Goal: Information Seeking & Learning: Find specific page/section

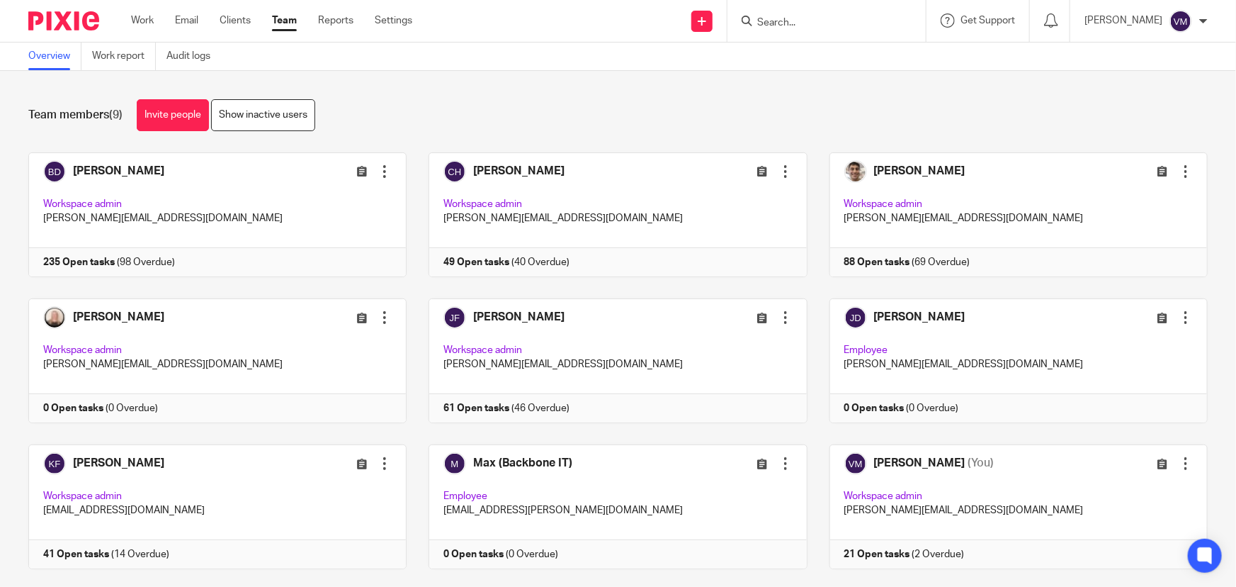
click at [791, 23] on input "Search" at bounding box center [820, 23] width 128 height 13
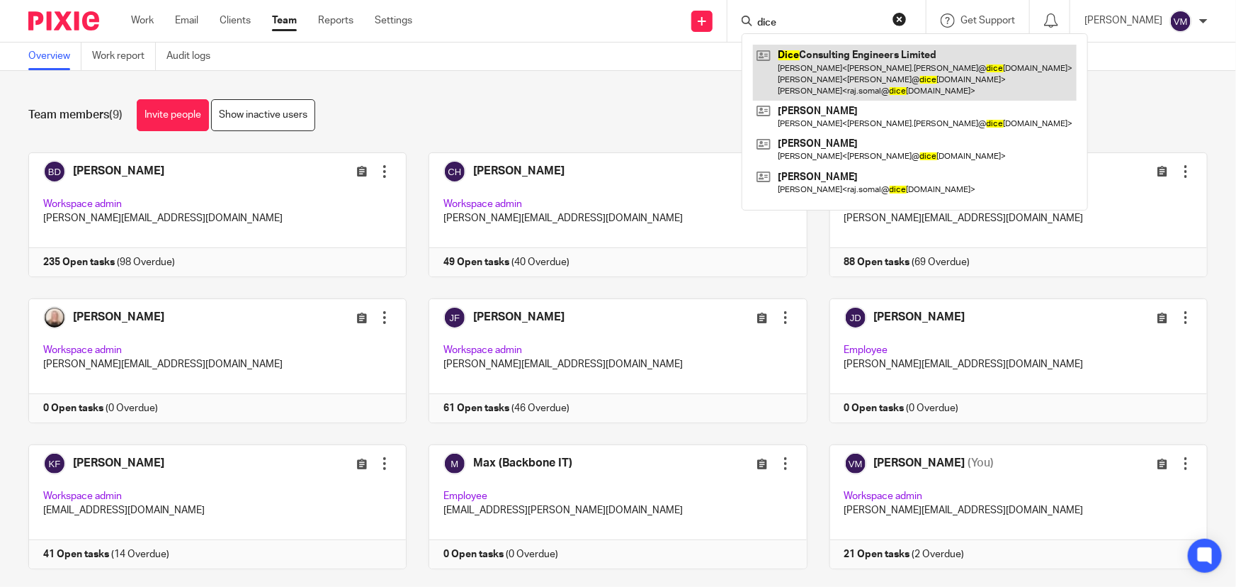
type input "dice"
click at [814, 55] on link at bounding box center [915, 73] width 324 height 56
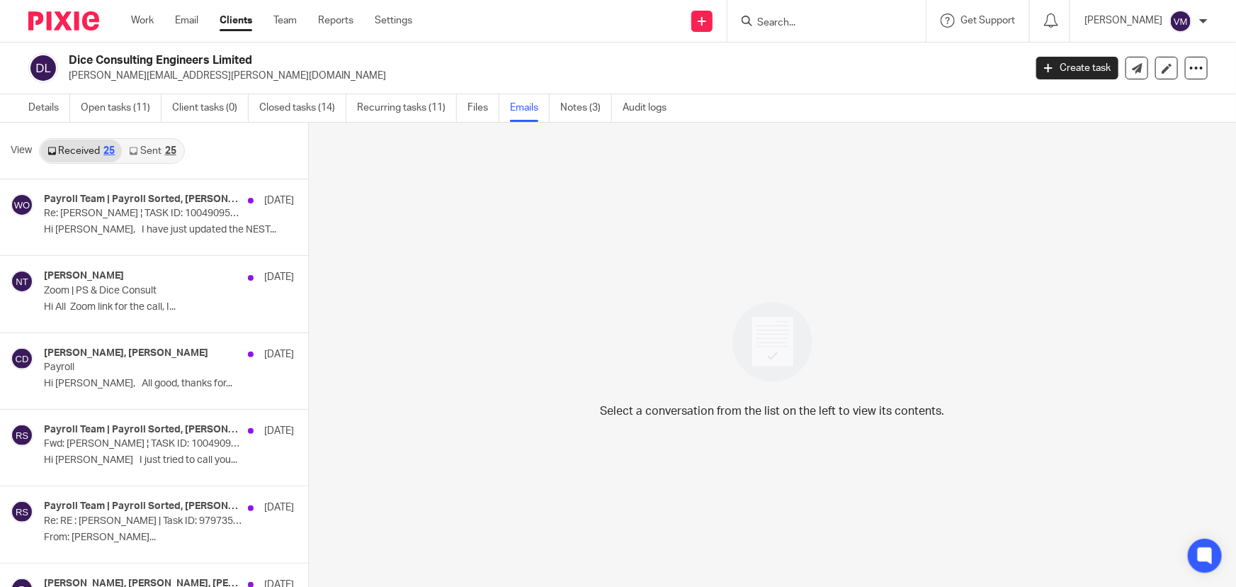
click at [141, 150] on link "Sent 25" at bounding box center [152, 151] width 61 height 23
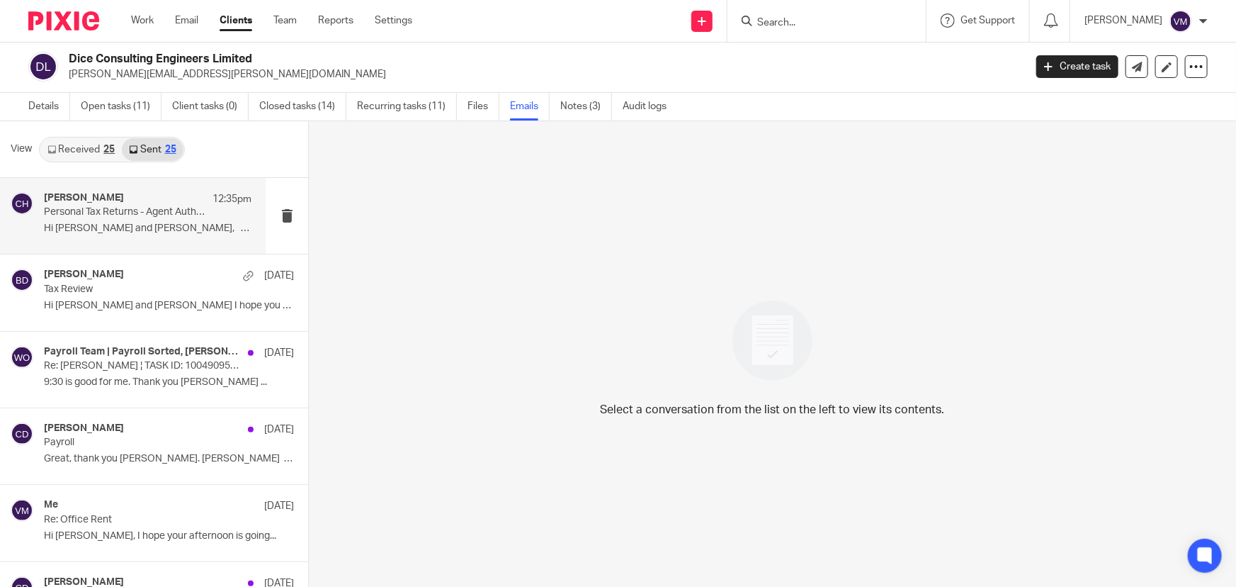
click at [166, 200] on div "Chloe Hooton 12:35pm" at bounding box center [148, 199] width 208 height 14
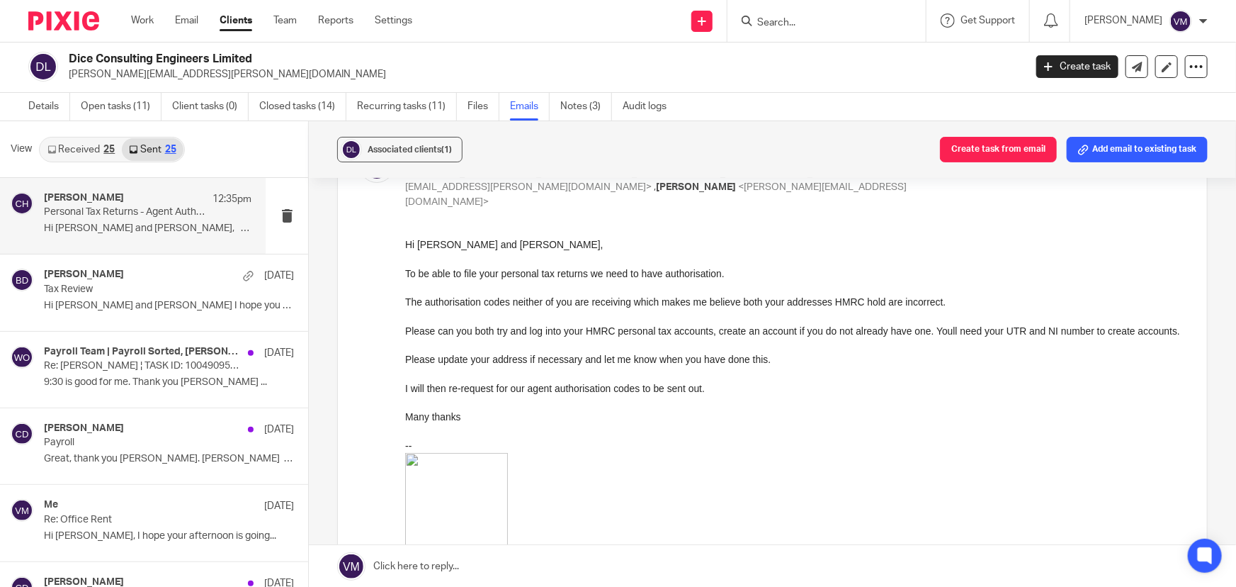
scroll to position [128, 0]
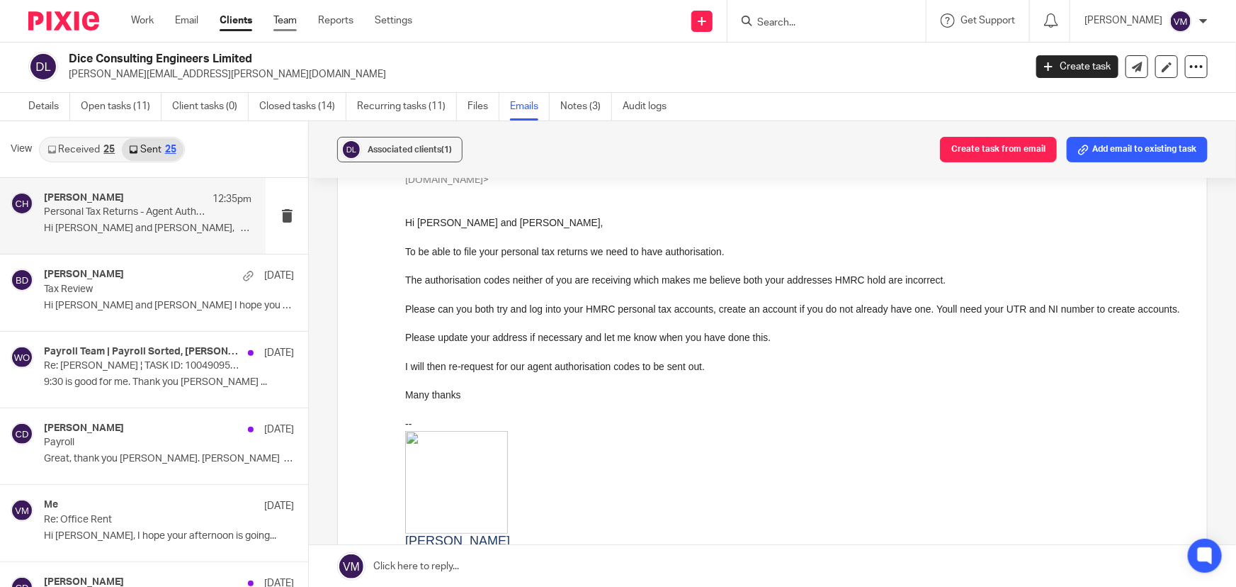
click at [288, 18] on link "Team" at bounding box center [284, 20] width 23 height 14
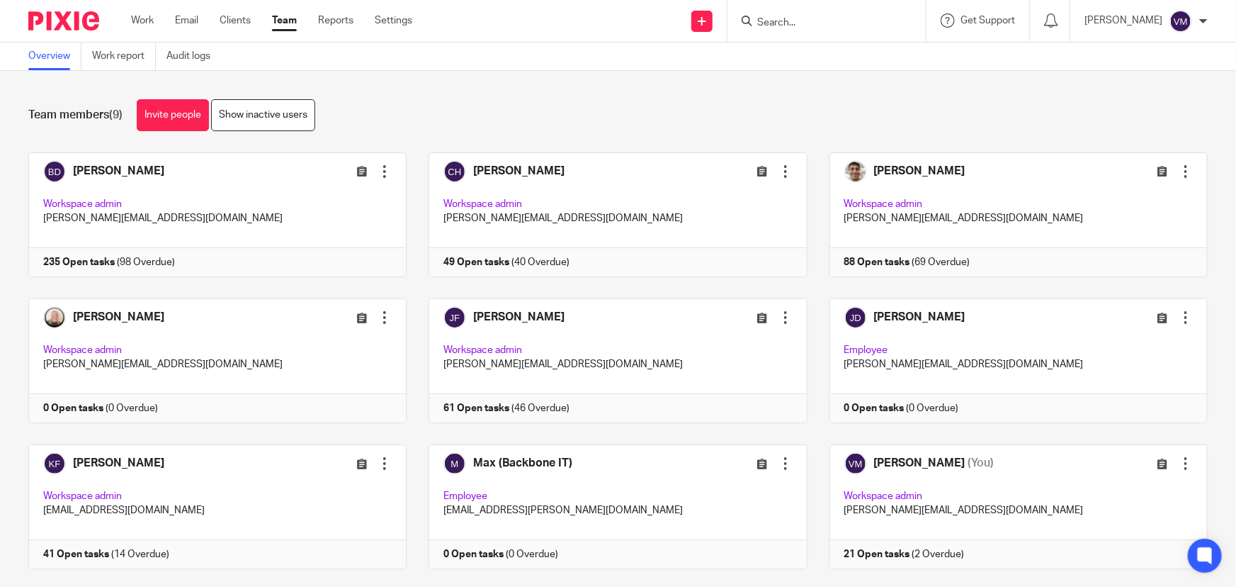
click at [289, 18] on link "Team" at bounding box center [284, 20] width 25 height 14
click at [200, 46] on link "Audit logs" at bounding box center [193, 57] width 55 height 28
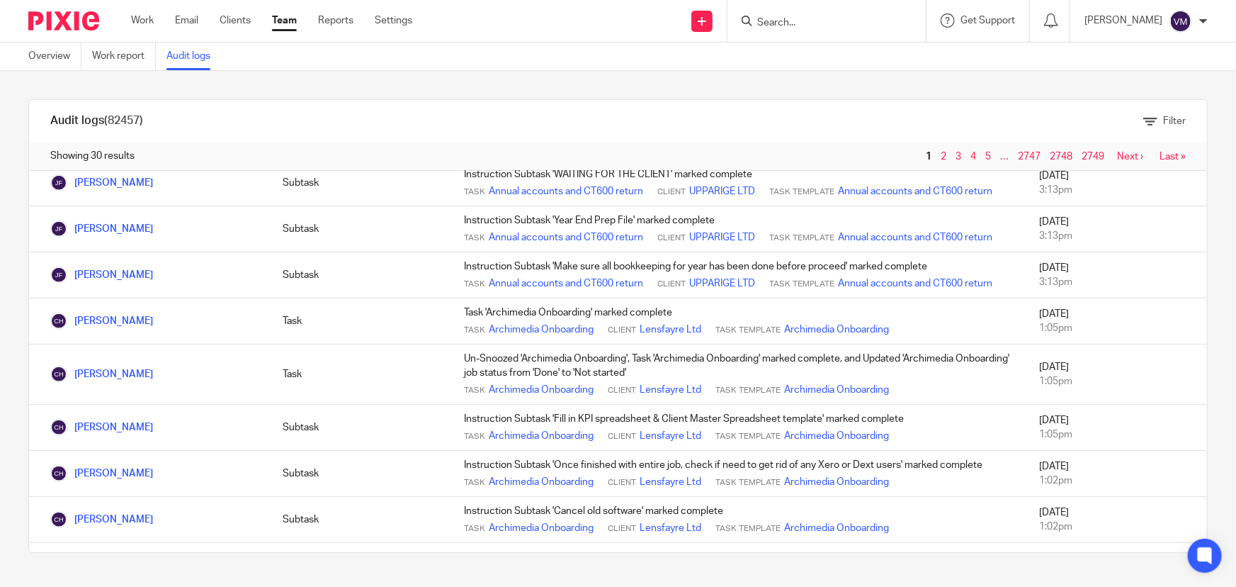
scroll to position [580, 0]
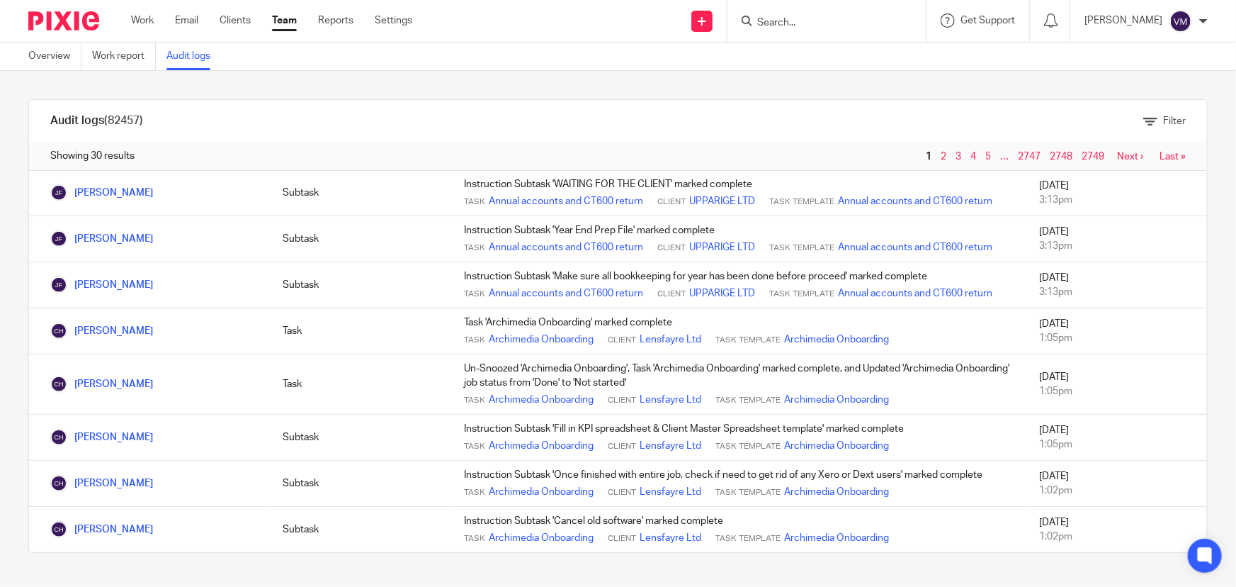
click at [290, 21] on link "Team" at bounding box center [284, 20] width 25 height 14
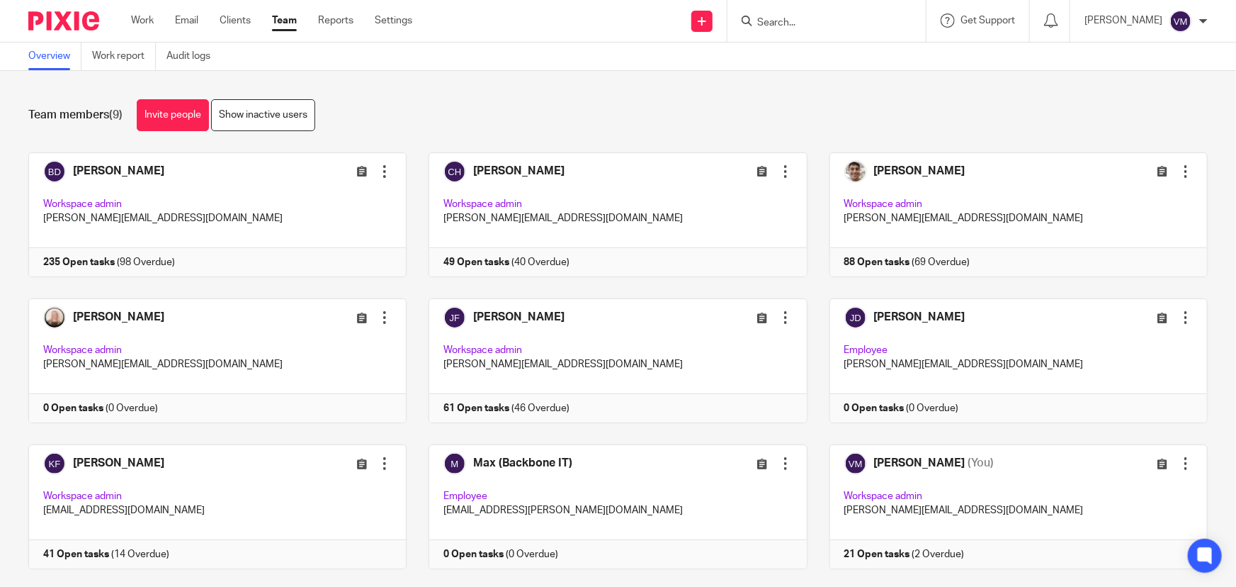
click at [784, 23] on input "Search" at bounding box center [820, 23] width 128 height 13
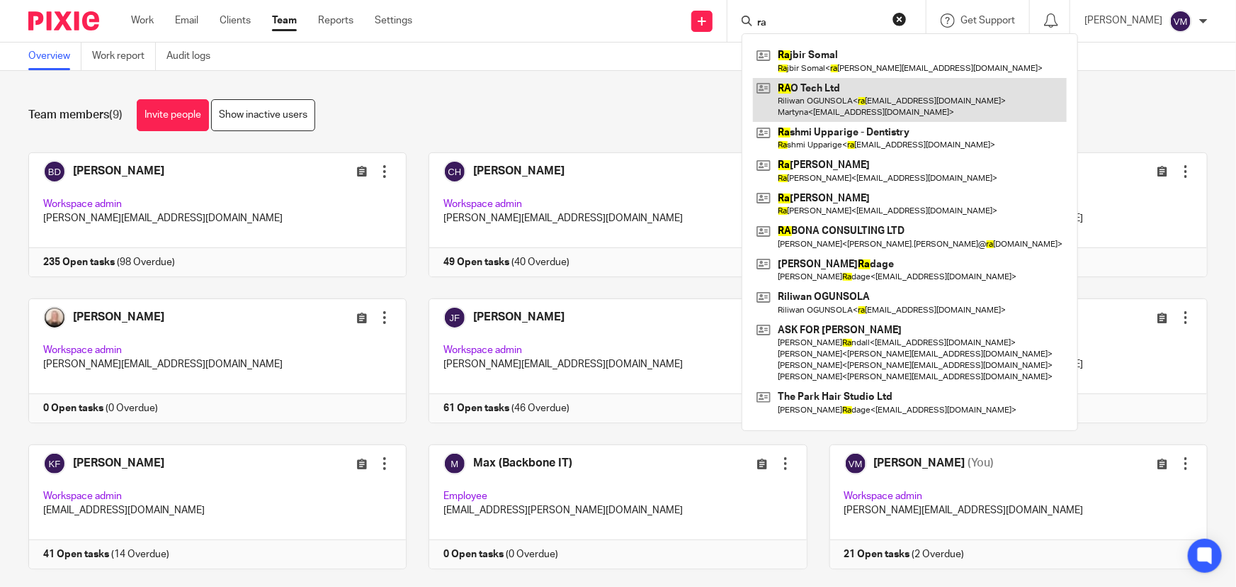
type input "ra"
click at [834, 88] on link at bounding box center [910, 100] width 314 height 44
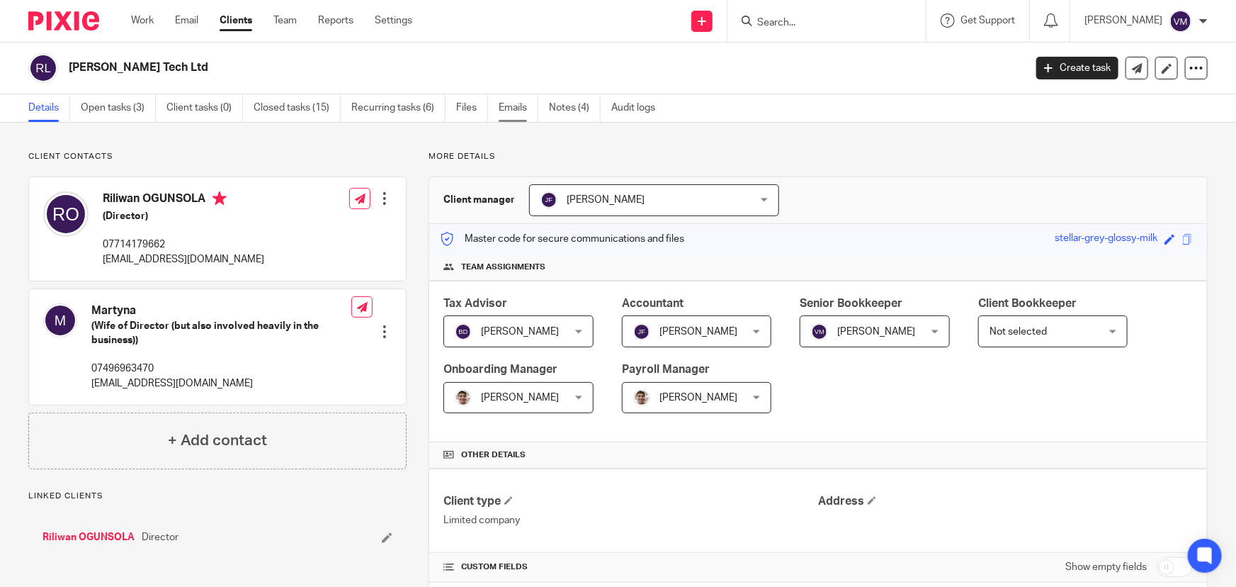
click at [521, 106] on link "Emails" at bounding box center [519, 108] width 40 height 28
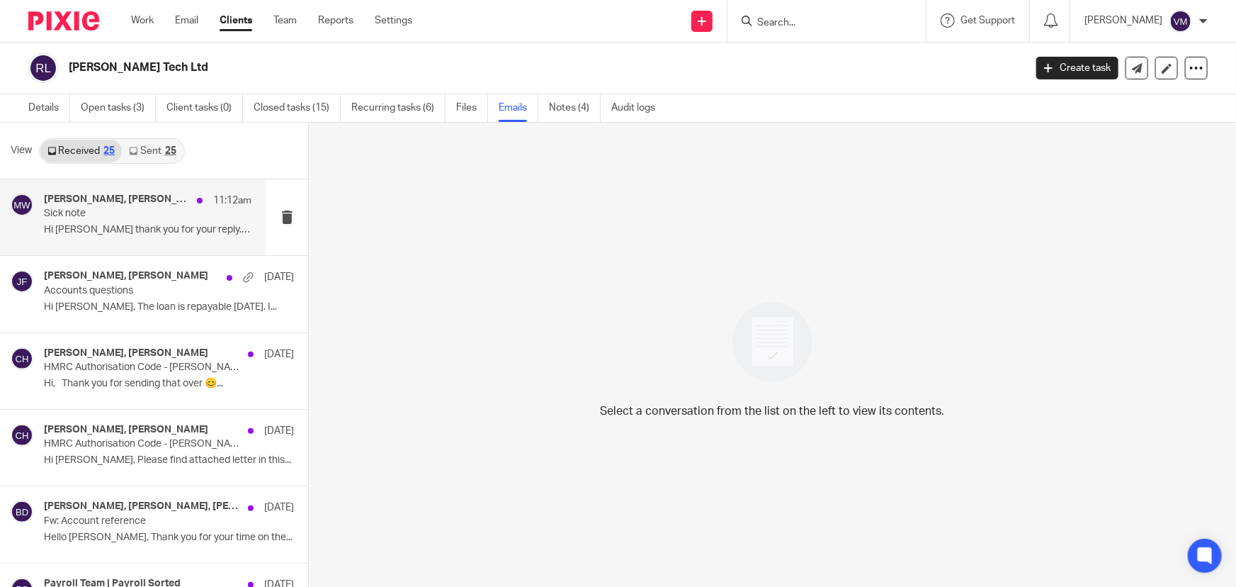
click at [112, 205] on div "Chris Demetriou, Martyna W 11:12am" at bounding box center [148, 200] width 208 height 14
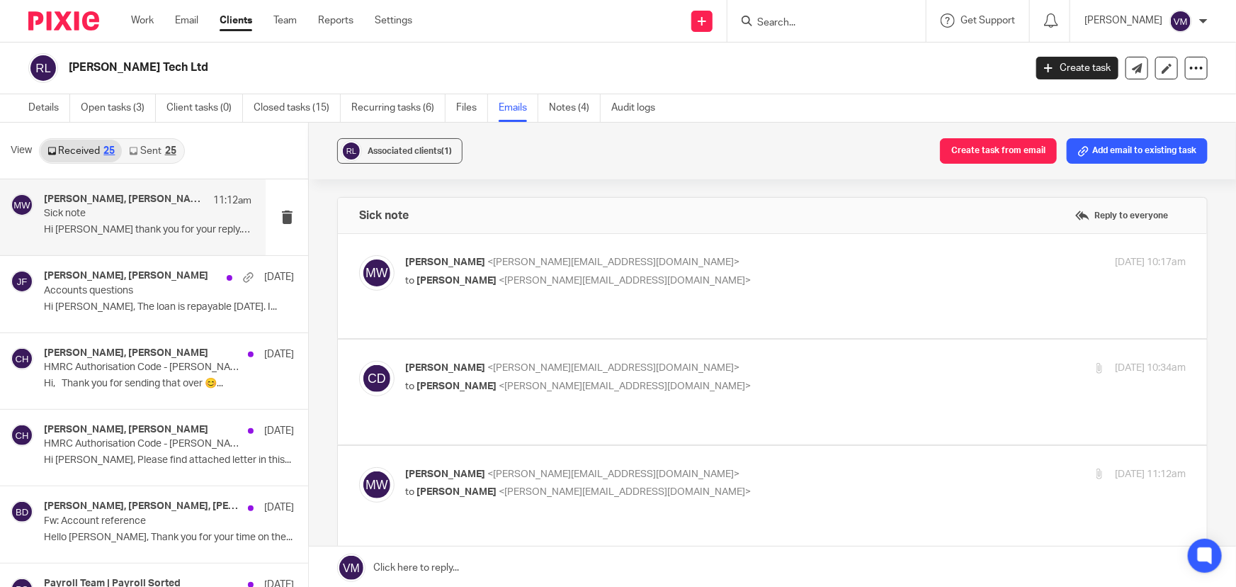
click at [721, 269] on p "Martyna W <martyna.wojtukiewicz@gmail.com>" at bounding box center [665, 262] width 521 height 15
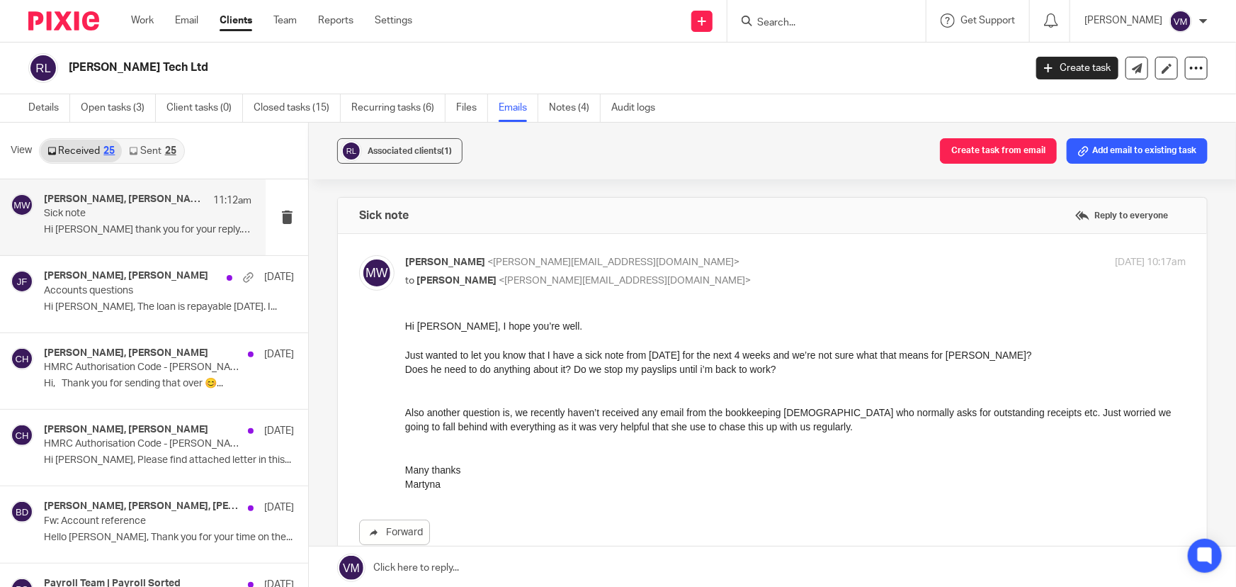
click at [829, 255] on p "Martyna W <martyna.wojtukiewicz@gmail.com>" at bounding box center [665, 262] width 521 height 15
checkbox input "false"
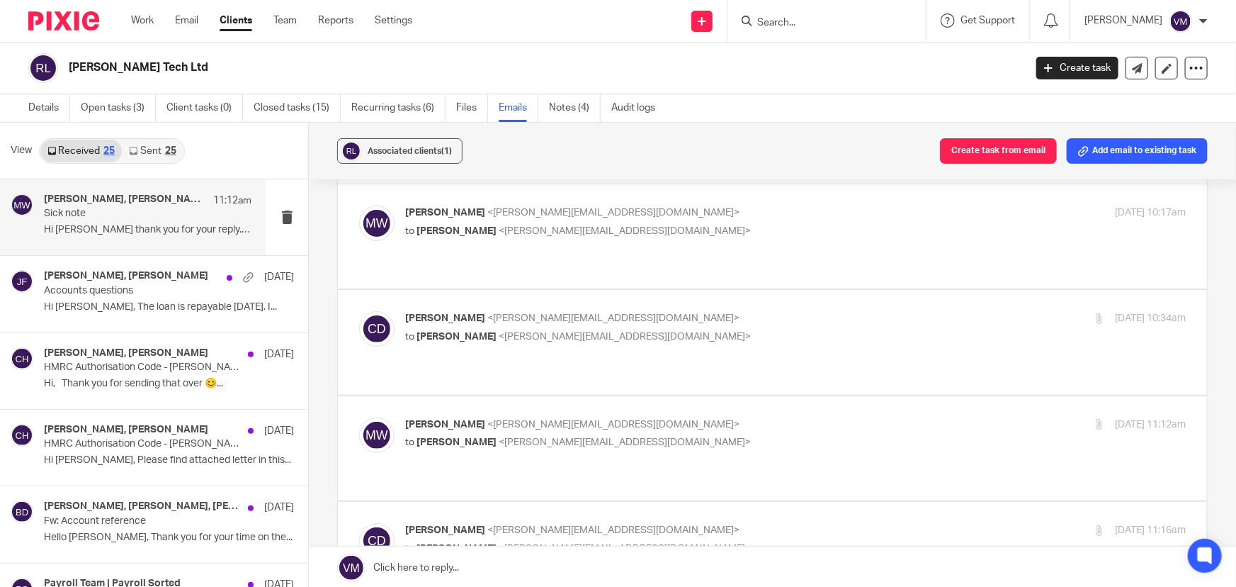
scroll to position [64, 0]
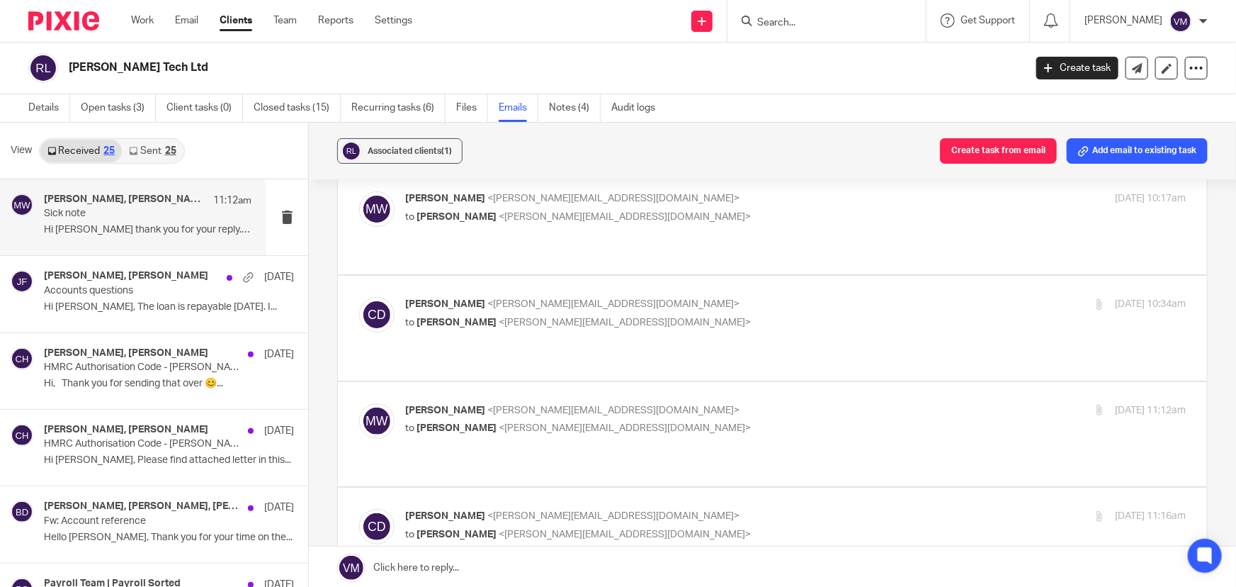
click at [821, 276] on label at bounding box center [772, 328] width 869 height 104
click at [359, 296] on input "checkbox" at bounding box center [358, 296] width 1 height 1
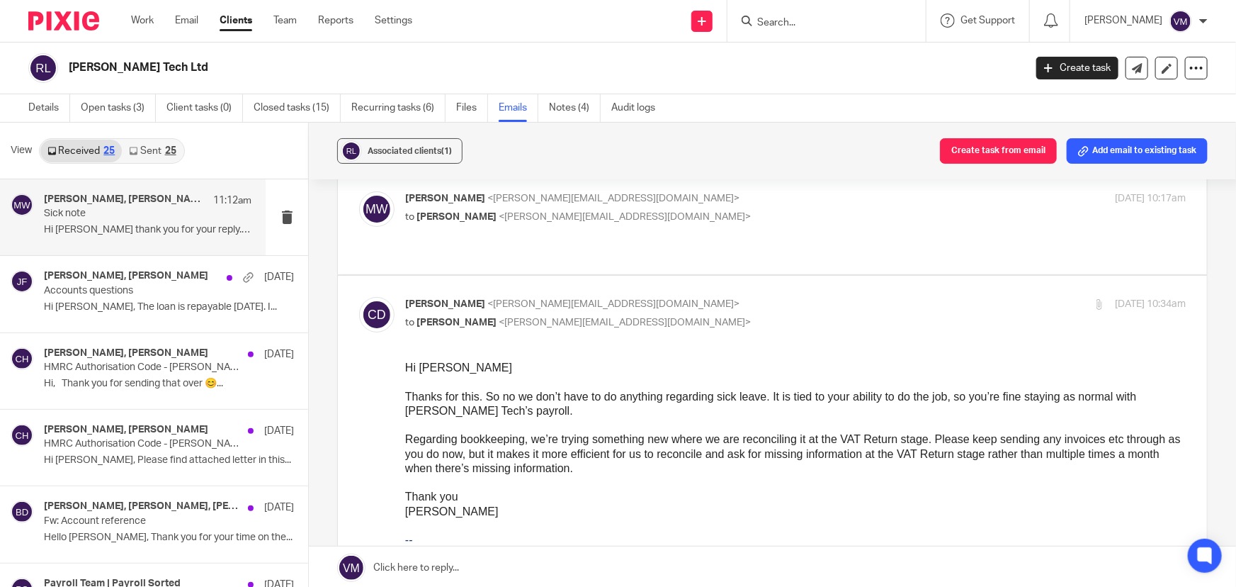
click at [359, 296] on input "checkbox" at bounding box center [358, 296] width 1 height 1
checkbox input "false"
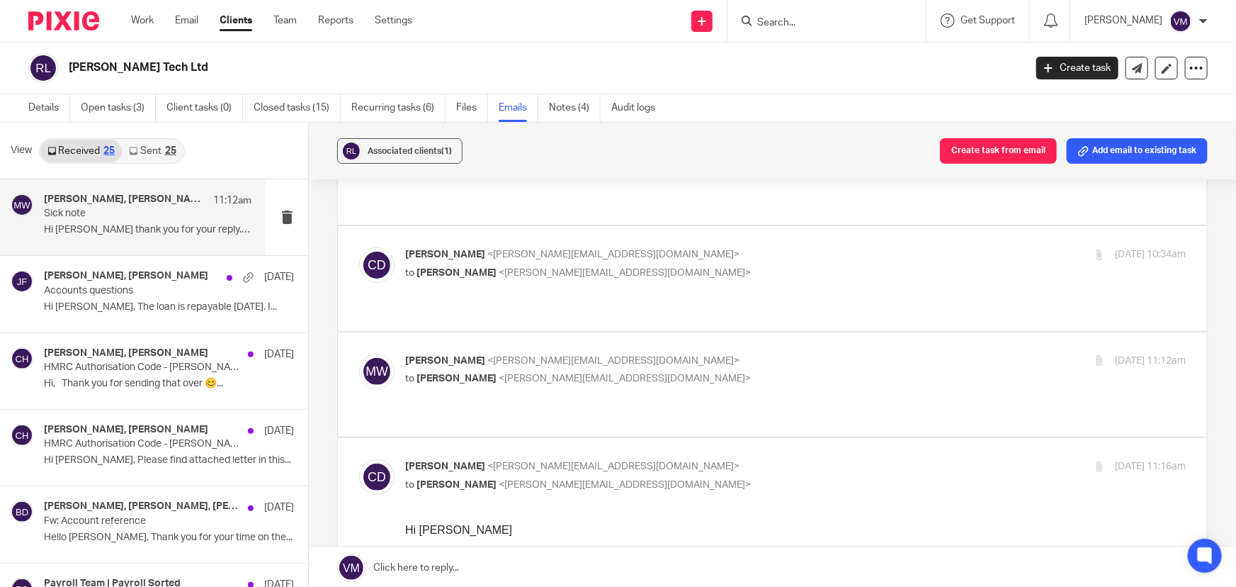
scroll to position [128, 0]
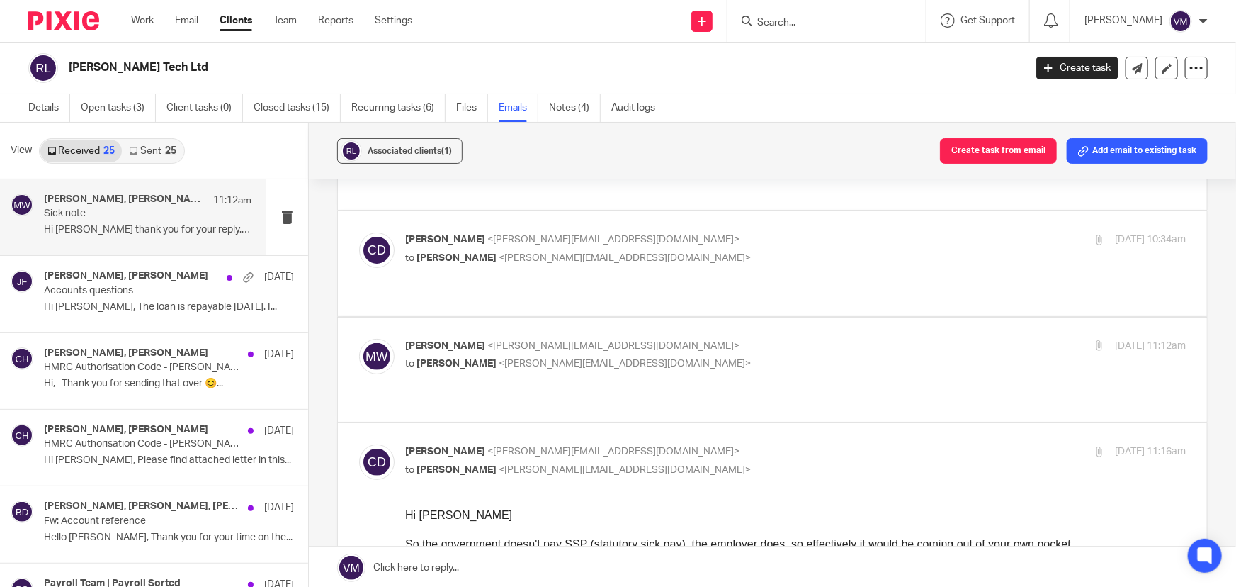
click at [780, 317] on label at bounding box center [772, 369] width 869 height 104
click at [359, 338] on input "checkbox" at bounding box center [358, 338] width 1 height 1
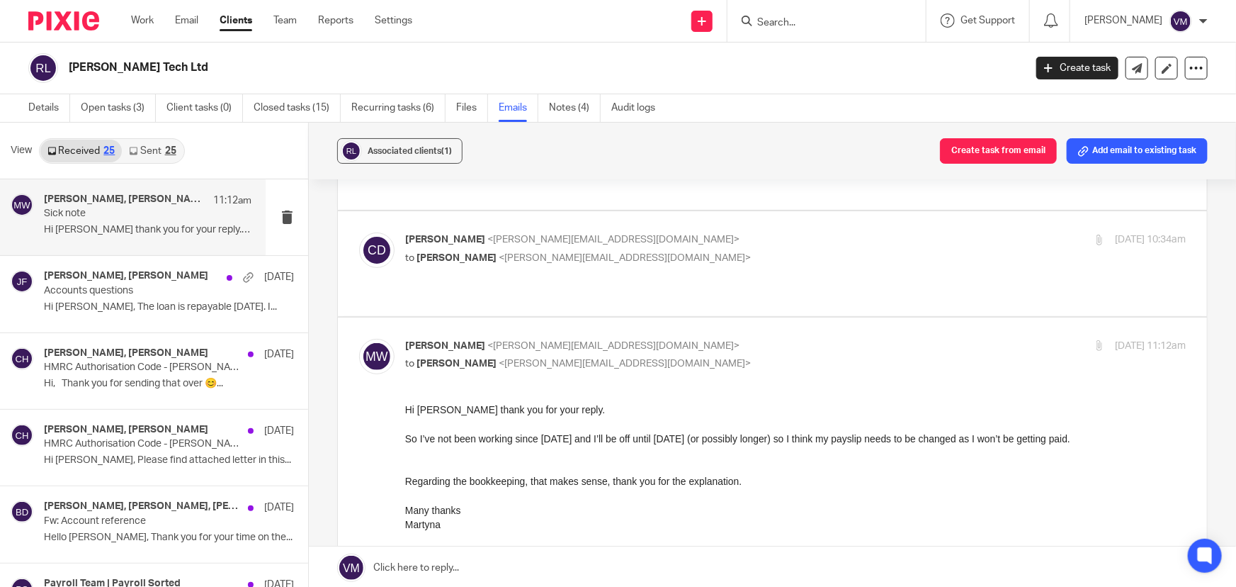
scroll to position [0, 0]
click at [780, 317] on label at bounding box center [772, 539] width 869 height 445
click at [359, 338] on input "checkbox" at bounding box center [358, 338] width 1 height 1
checkbox input "false"
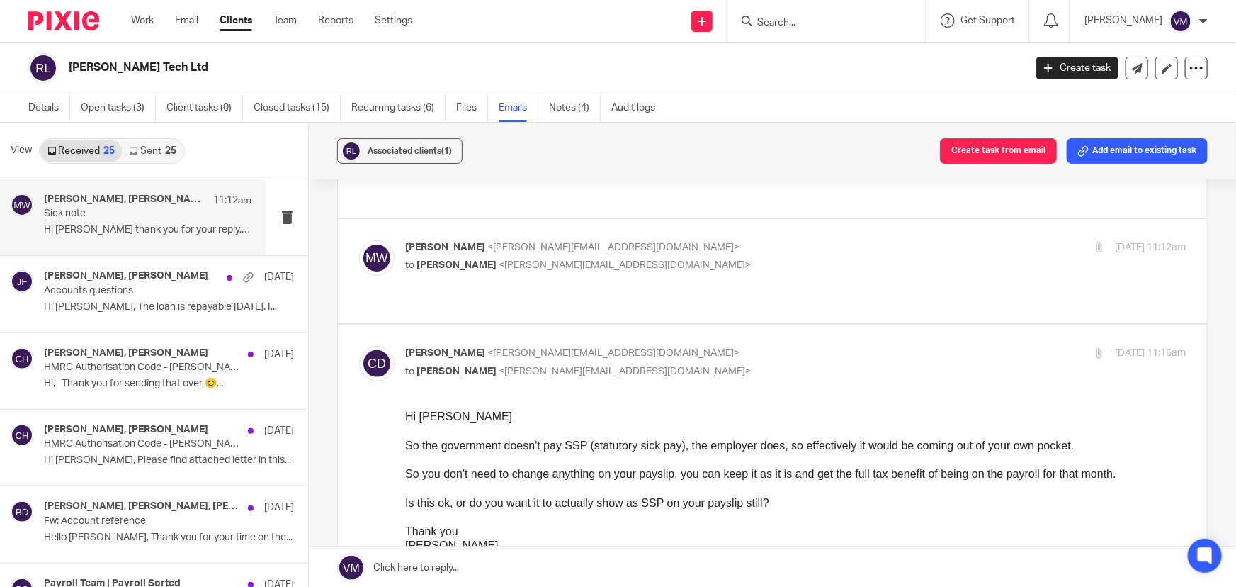
scroll to position [257, 0]
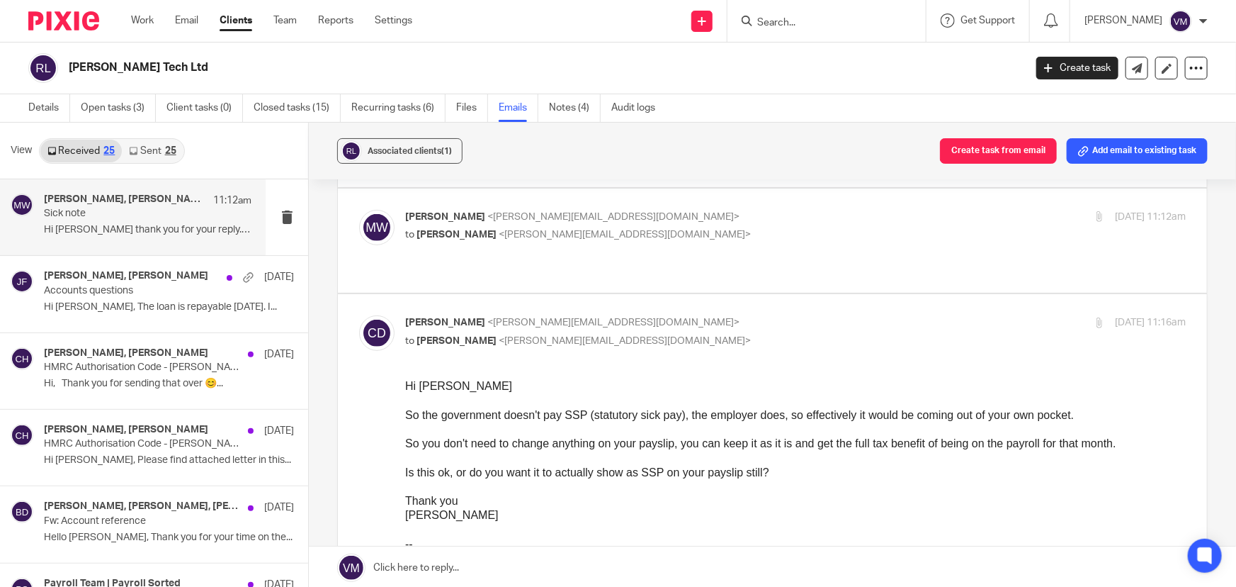
click at [789, 315] on p "Chris Demetriou <chris@archimediaaccounts.co.uk>" at bounding box center [665, 322] width 521 height 15
checkbox input "false"
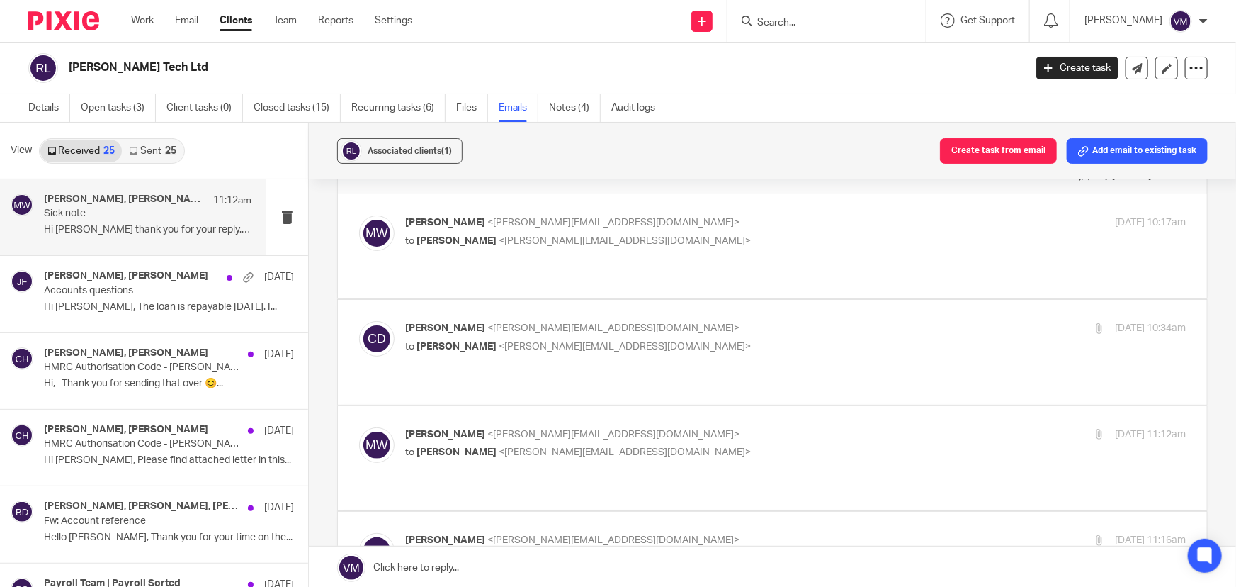
scroll to position [0, 0]
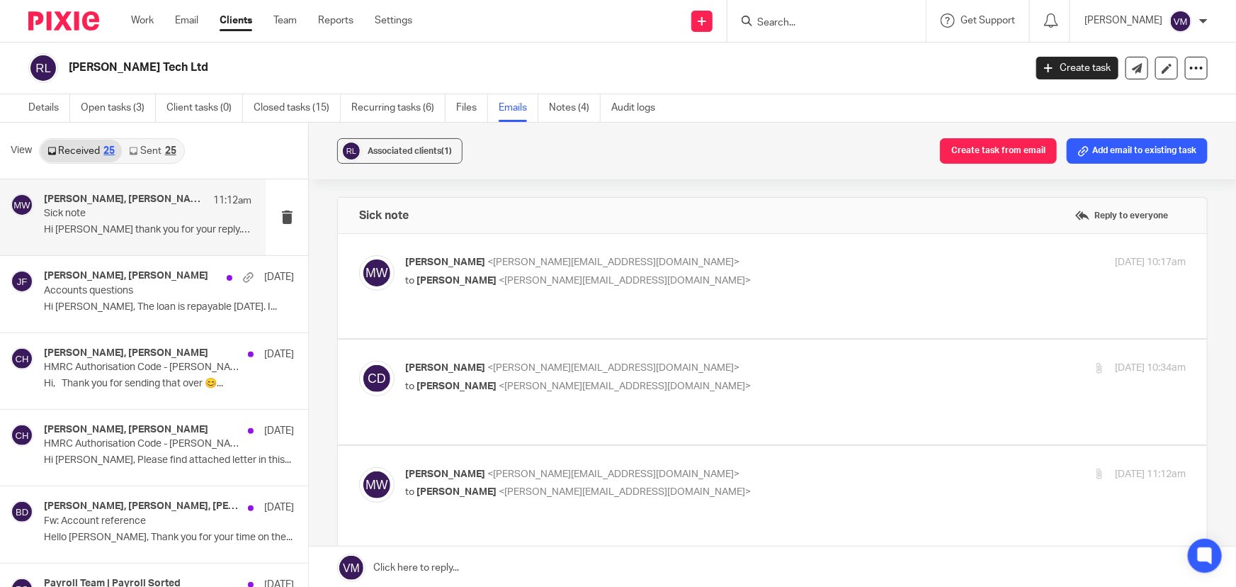
click at [793, 258] on p "Martyna W <martyna.wojtukiewicz@gmail.com>" at bounding box center [665, 262] width 521 height 15
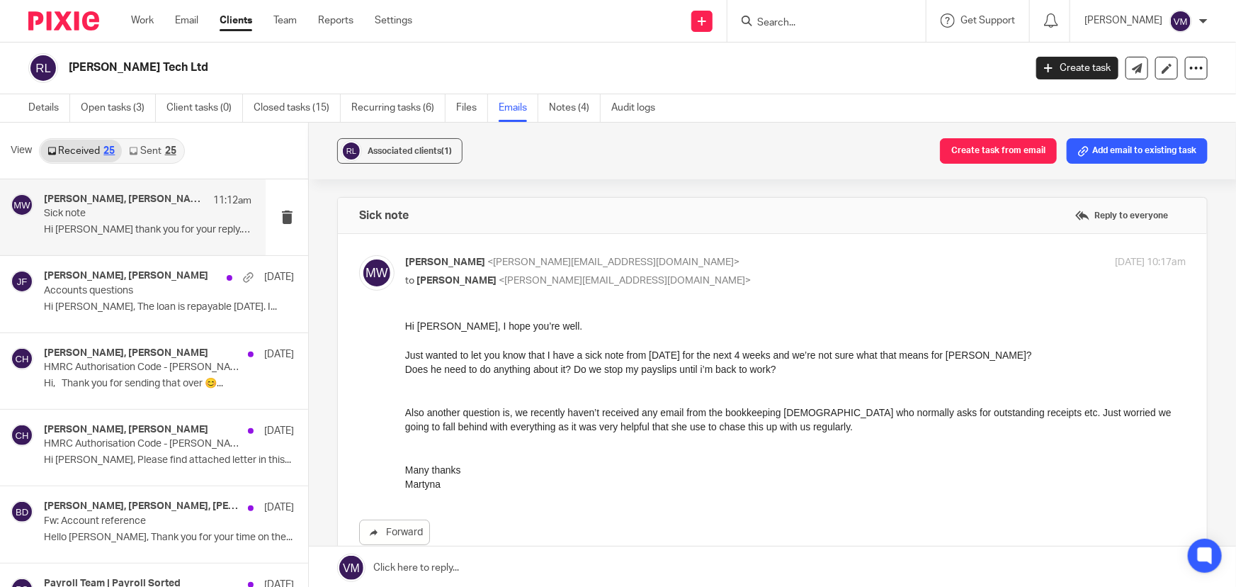
click at [801, 247] on label at bounding box center [772, 413] width 869 height 359
click at [359, 254] on input "checkbox" at bounding box center [358, 254] width 1 height 1
checkbox input "false"
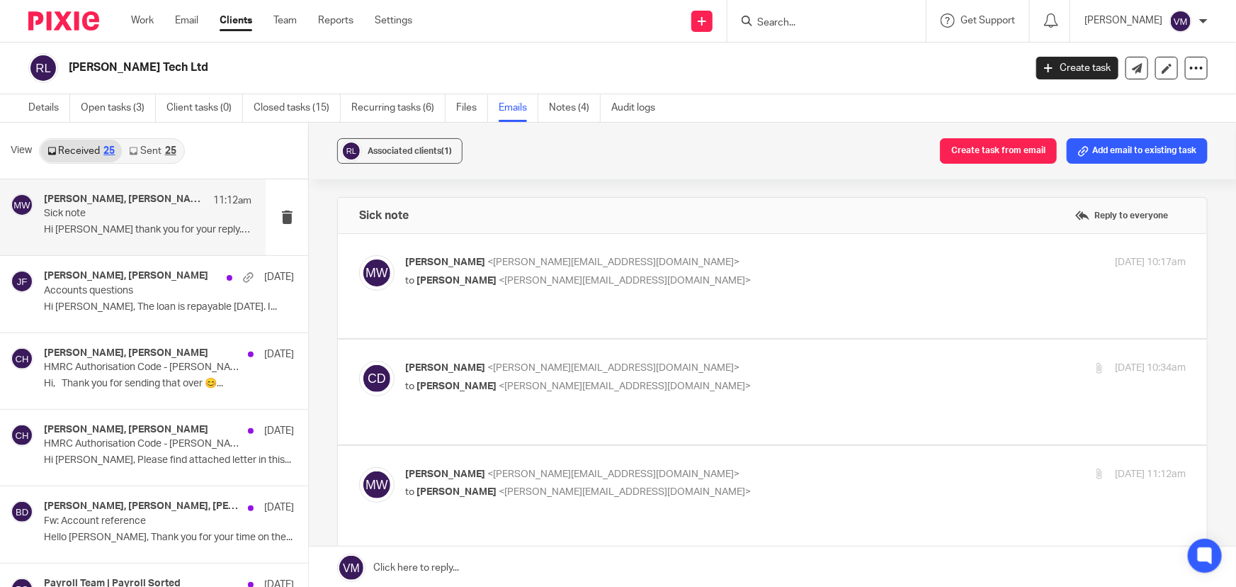
click at [166, 149] on div "25" at bounding box center [170, 151] width 11 height 10
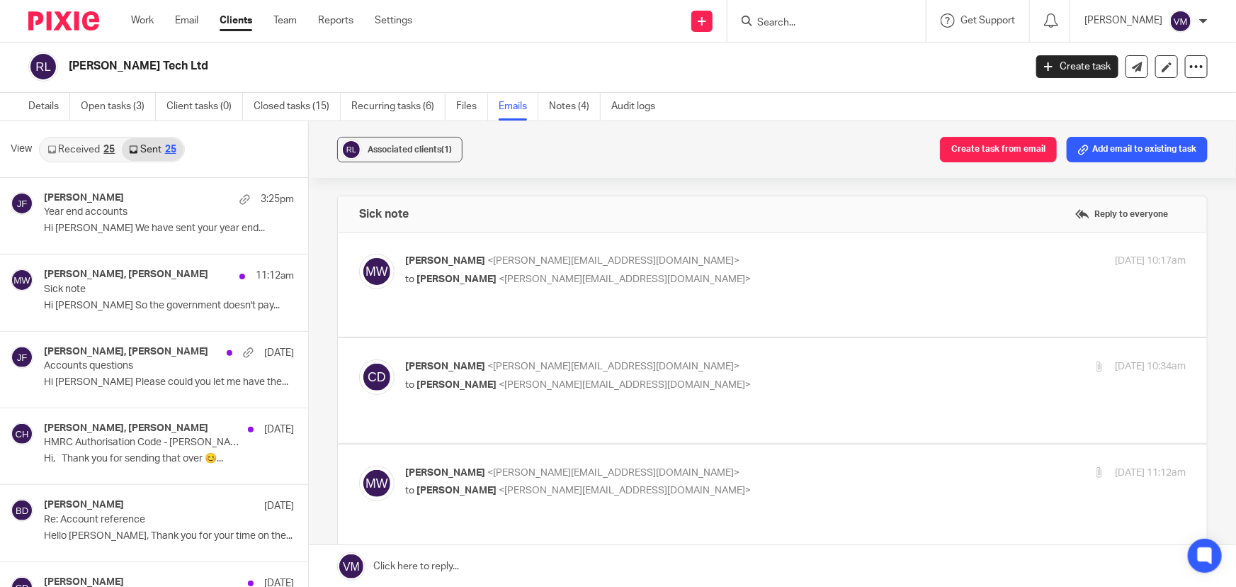
click at [113, 145] on div "25" at bounding box center [108, 150] width 11 height 10
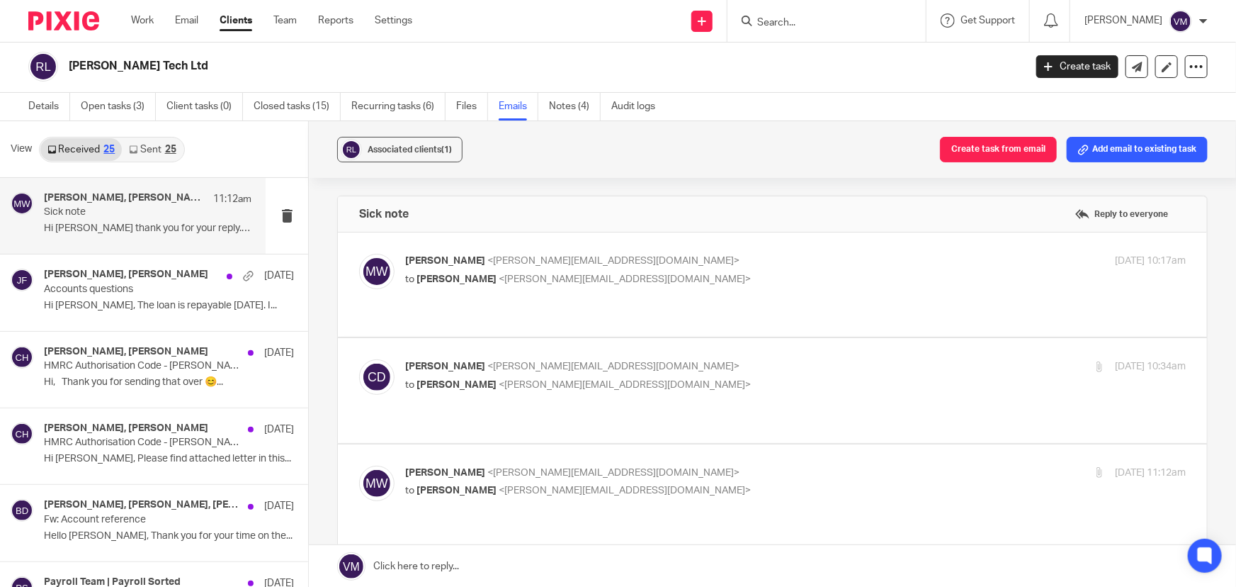
click at [731, 359] on p "Chris Demetriou <chris@archimediaaccounts.co.uk>" at bounding box center [665, 366] width 521 height 15
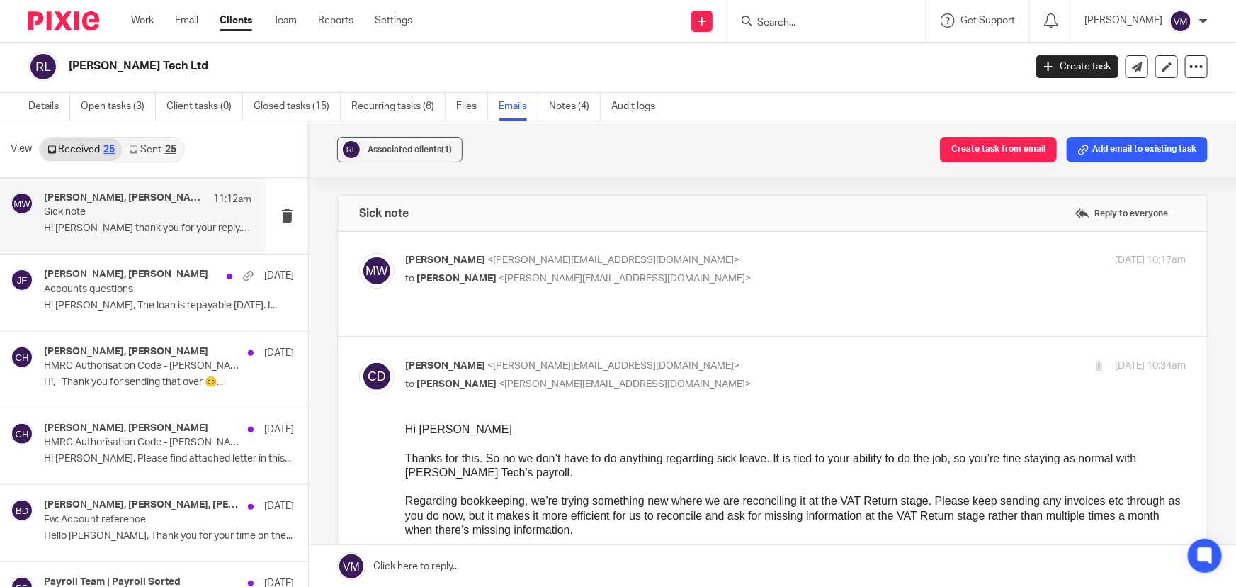
scroll to position [0, 0]
click at [359, 358] on input "checkbox" at bounding box center [358, 358] width 1 height 1
checkbox input "false"
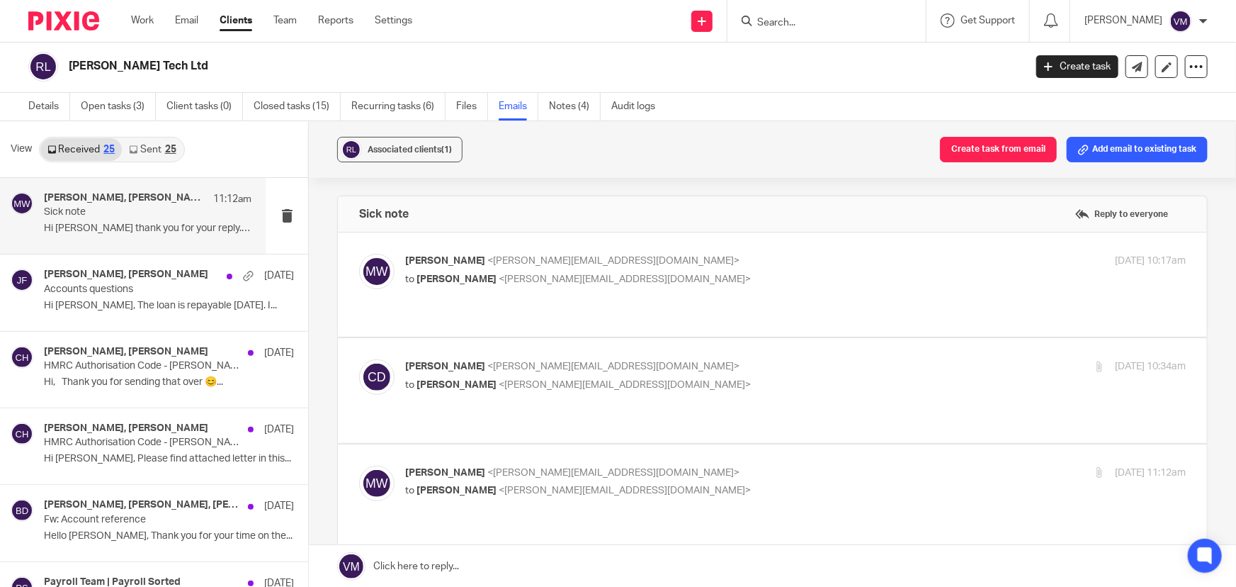
drag, startPoint x: 779, startPoint y: 439, endPoint x: 783, endPoint y: 430, distance: 9.9
click at [779, 465] on div "Martyna W <martyna.wojtukiewicz@gmail.com> to Chris Demetriou <chris@archimedia…" at bounding box center [665, 481] width 521 height 33
click at [786, 465] on p "Martyna W <martyna.wojtukiewicz@gmail.com>" at bounding box center [665, 472] width 521 height 15
click at [786, 444] on label at bounding box center [772, 496] width 869 height 104
click at [359, 465] on input "checkbox" at bounding box center [358, 465] width 1 height 1
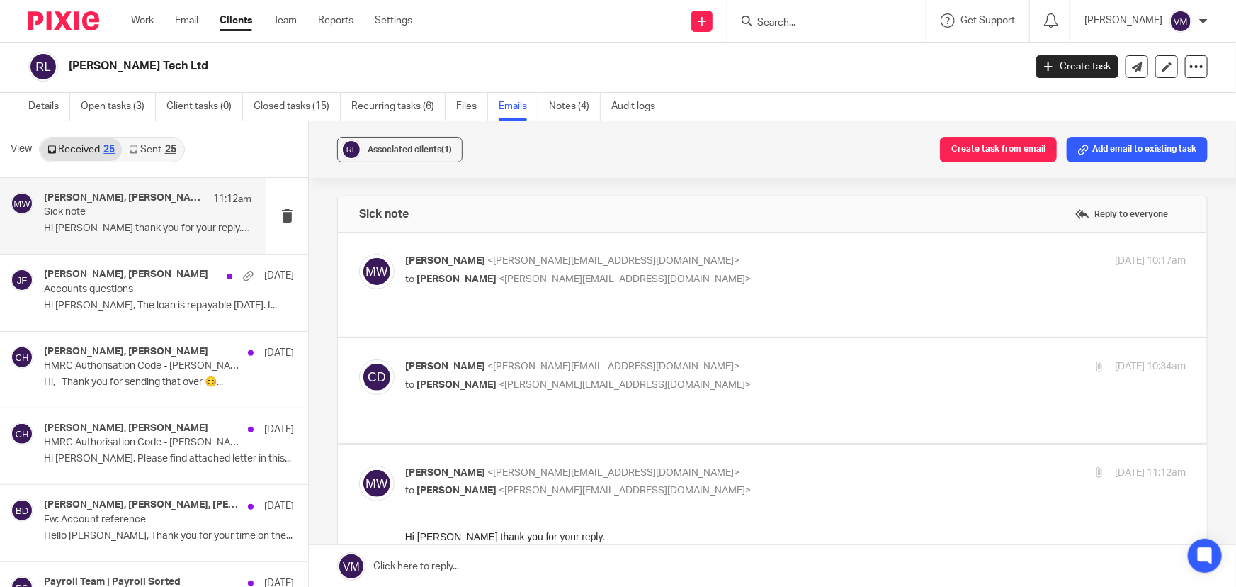
scroll to position [128, 0]
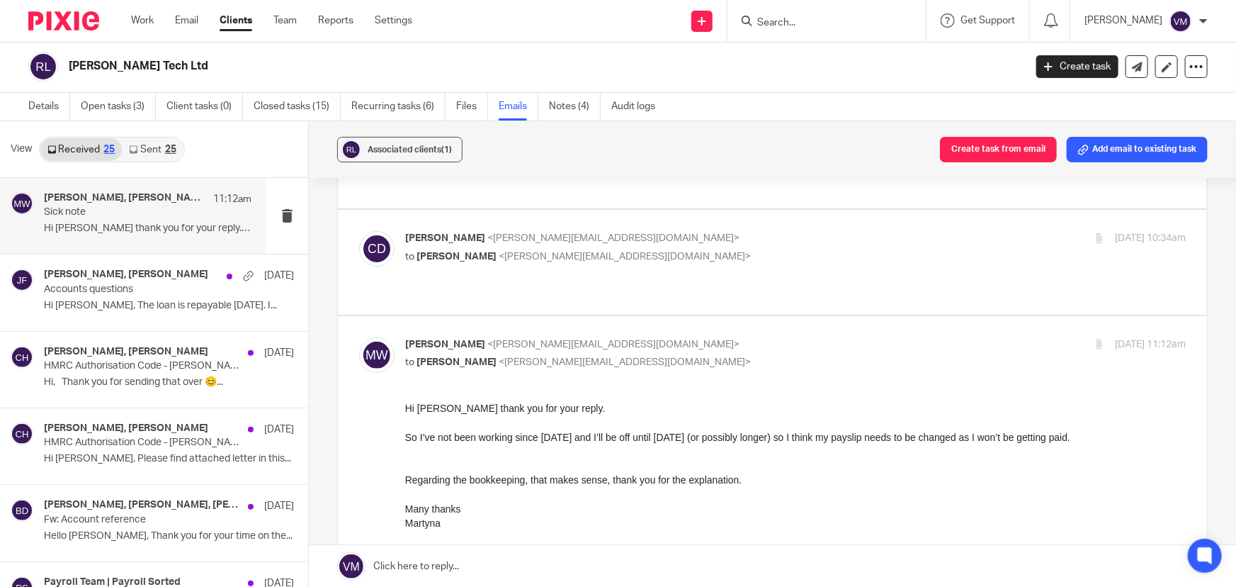
click at [750, 316] on label at bounding box center [772, 538] width 869 height 445
click at [359, 337] on input "checkbox" at bounding box center [358, 337] width 1 height 1
checkbox input "false"
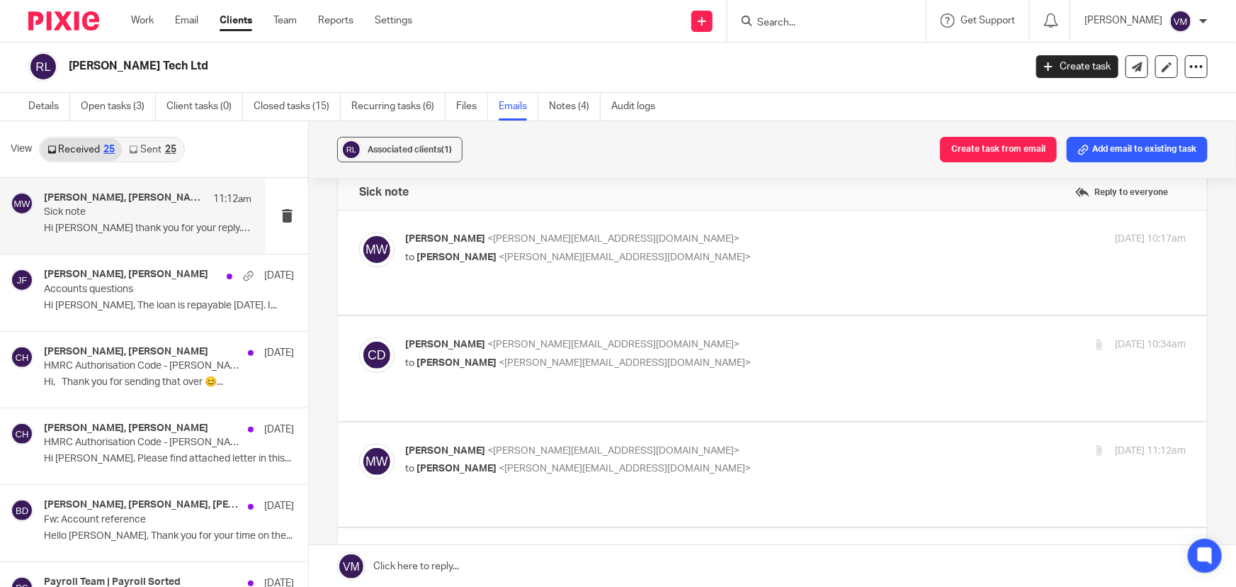
scroll to position [0, 0]
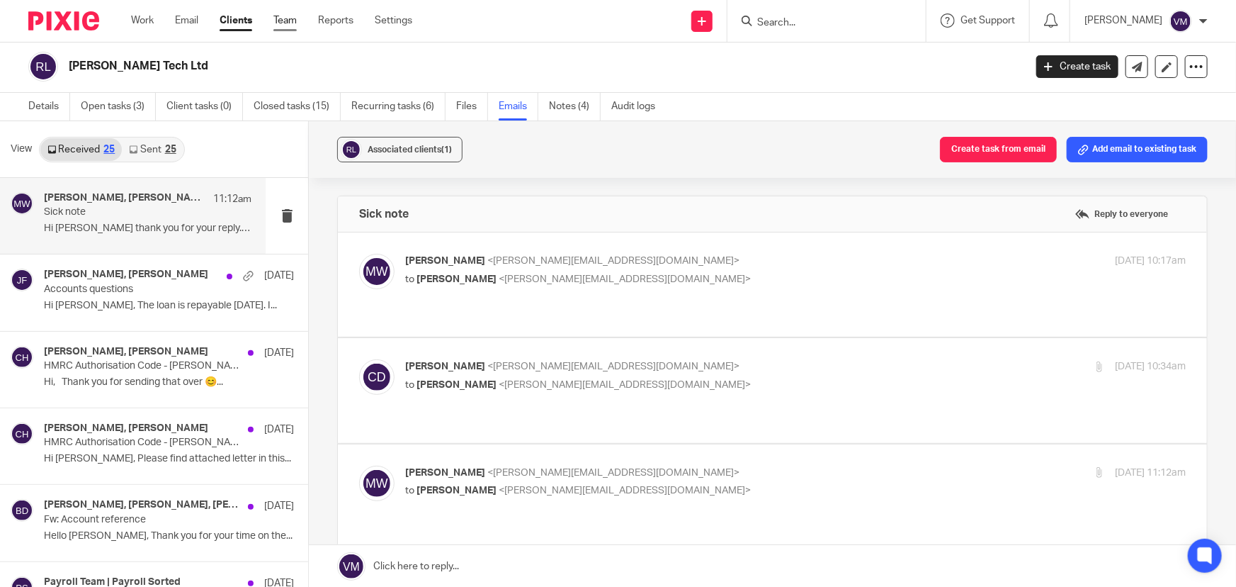
click at [286, 18] on link "Team" at bounding box center [284, 20] width 23 height 14
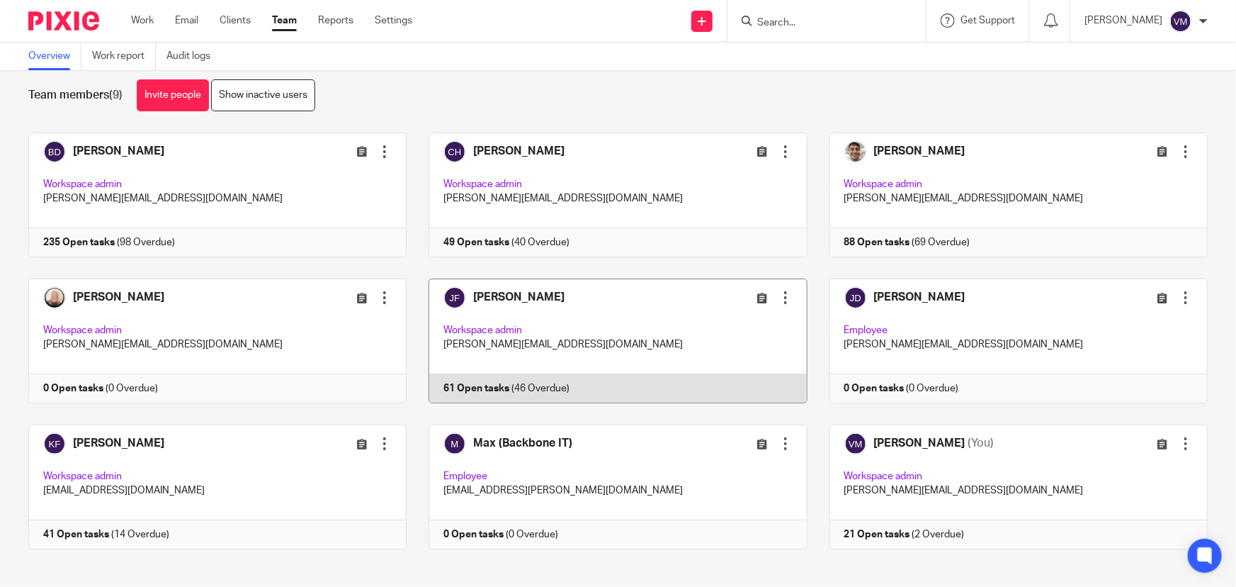
scroll to position [30, 0]
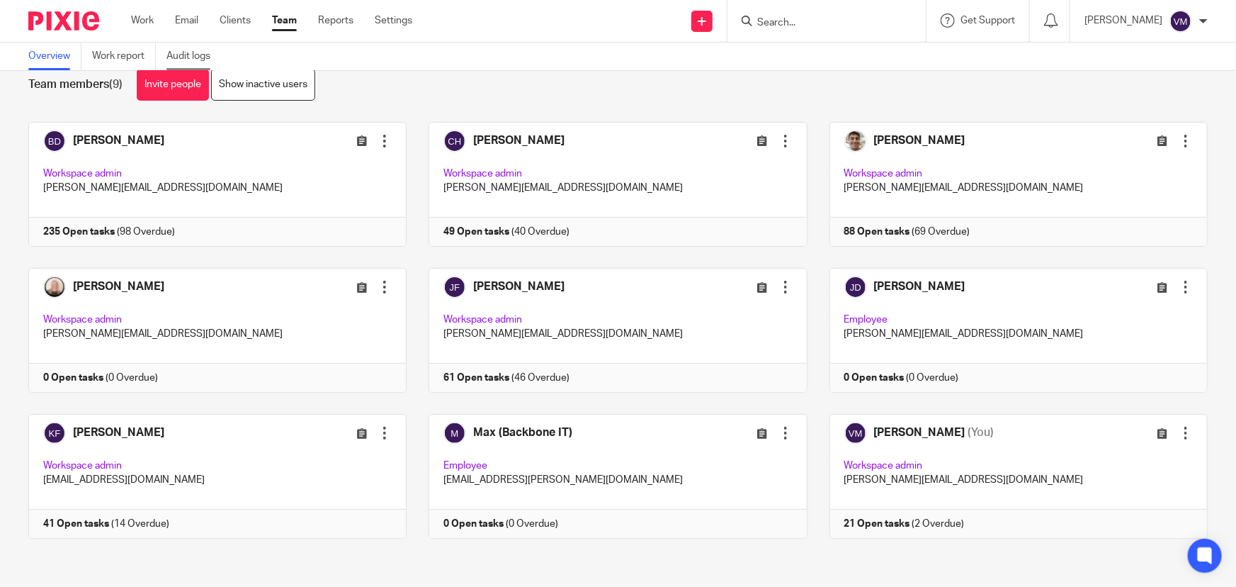
click at [177, 51] on link "Audit logs" at bounding box center [193, 57] width 55 height 28
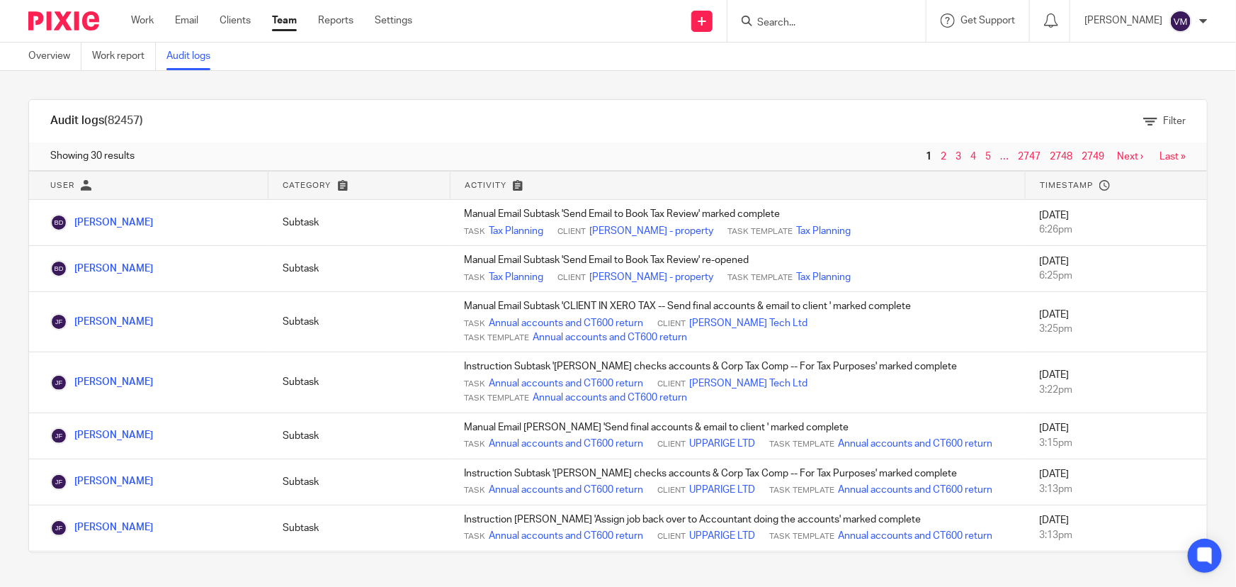
click at [283, 23] on link "Team" at bounding box center [284, 20] width 25 height 14
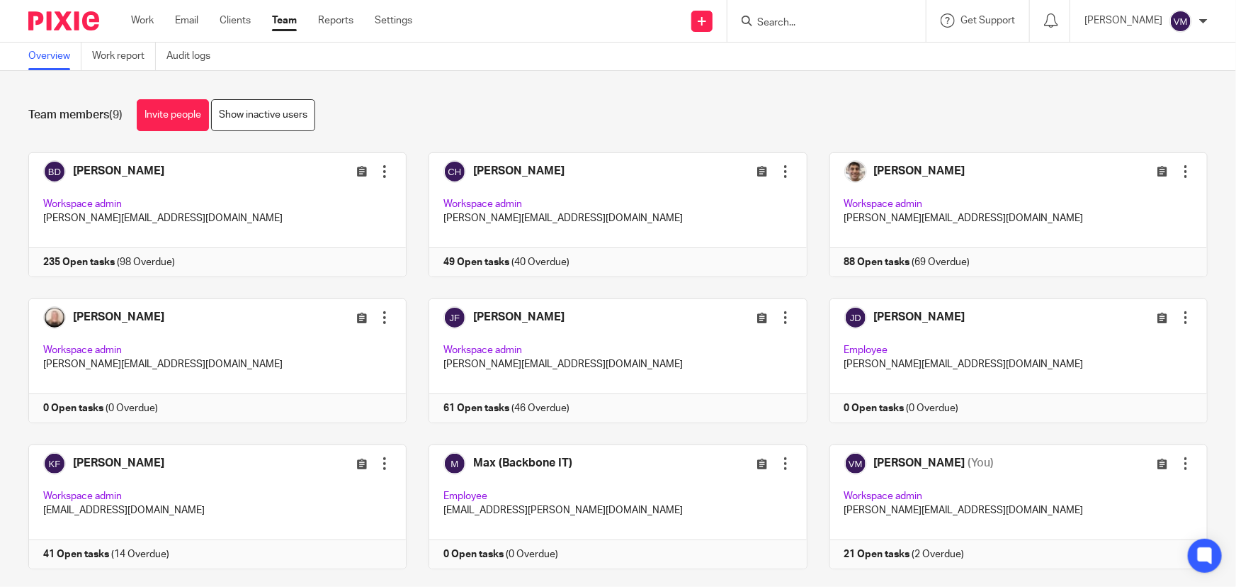
click at [806, 26] on input "Search" at bounding box center [820, 23] width 128 height 13
click at [818, 21] on input "Search" at bounding box center [820, 23] width 128 height 13
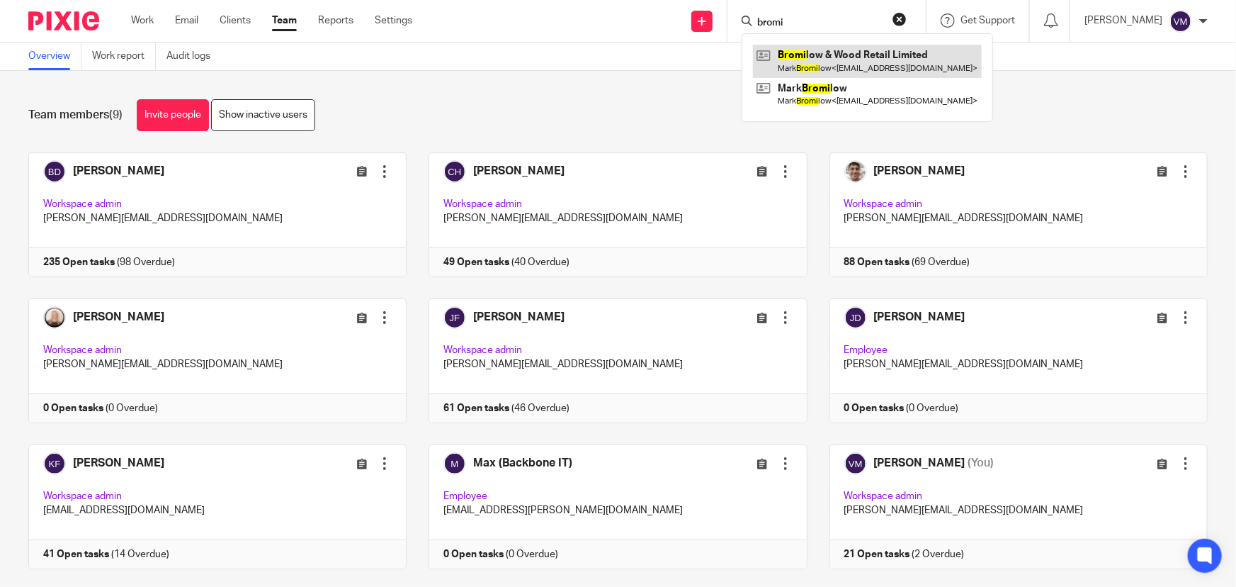
type input "bromi"
click at [849, 54] on link at bounding box center [867, 61] width 229 height 33
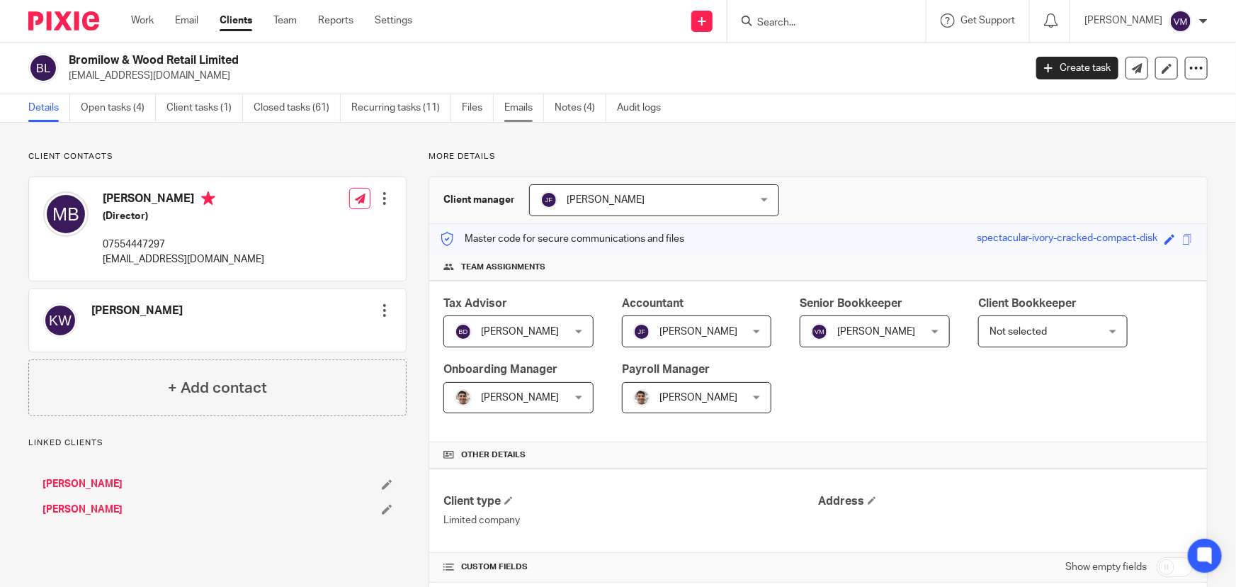
click at [517, 107] on link "Emails" at bounding box center [524, 108] width 40 height 28
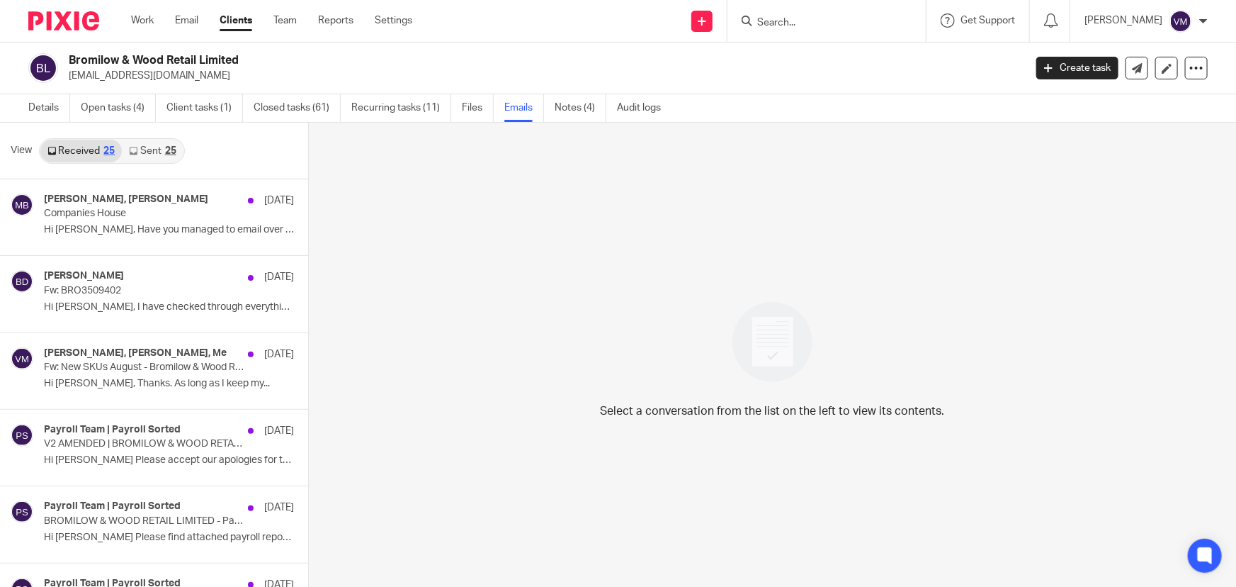
click at [156, 154] on link "Sent 25" at bounding box center [152, 151] width 61 height 23
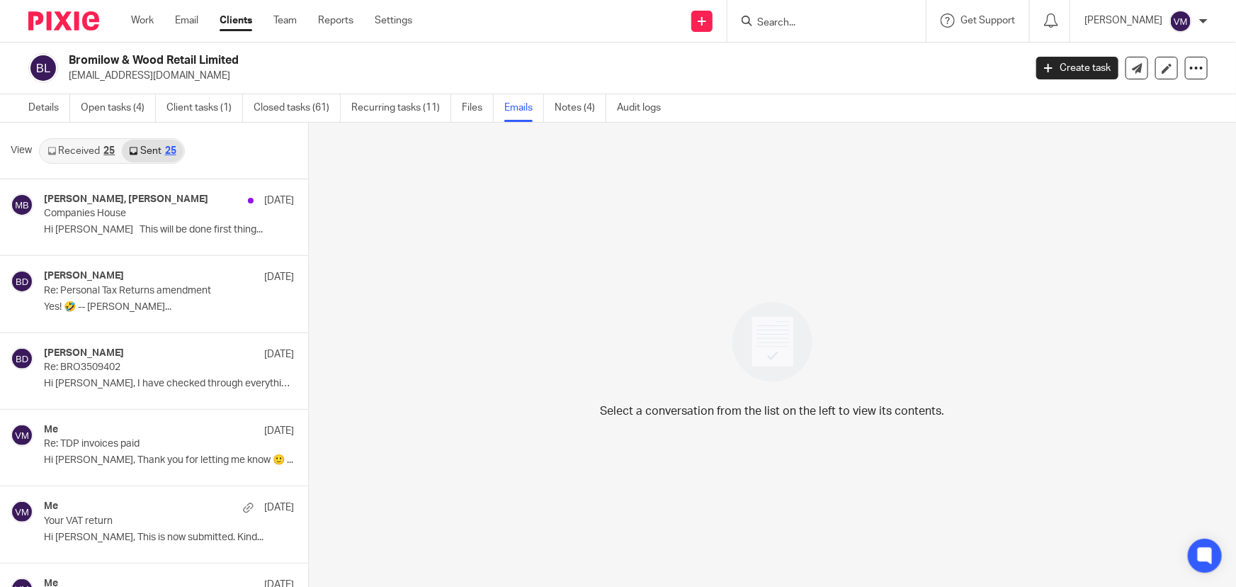
scroll to position [1, 0]
click at [271, 14] on ul "Work Email Clients Team Reports Settings" at bounding box center [282, 20] width 303 height 14
click at [293, 18] on link "Team" at bounding box center [284, 20] width 23 height 14
